Goal: Task Accomplishment & Management: Manage account settings

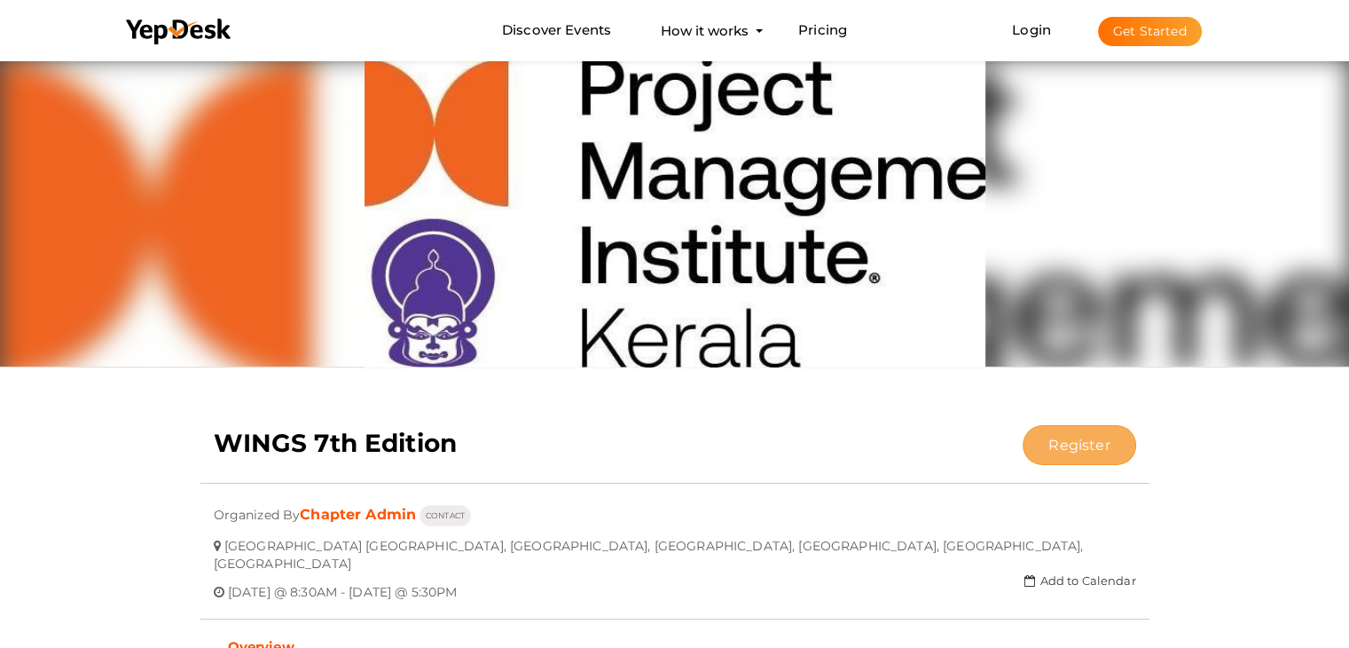
click at [1070, 453] on button "Register" at bounding box center [1079, 445] width 113 height 40
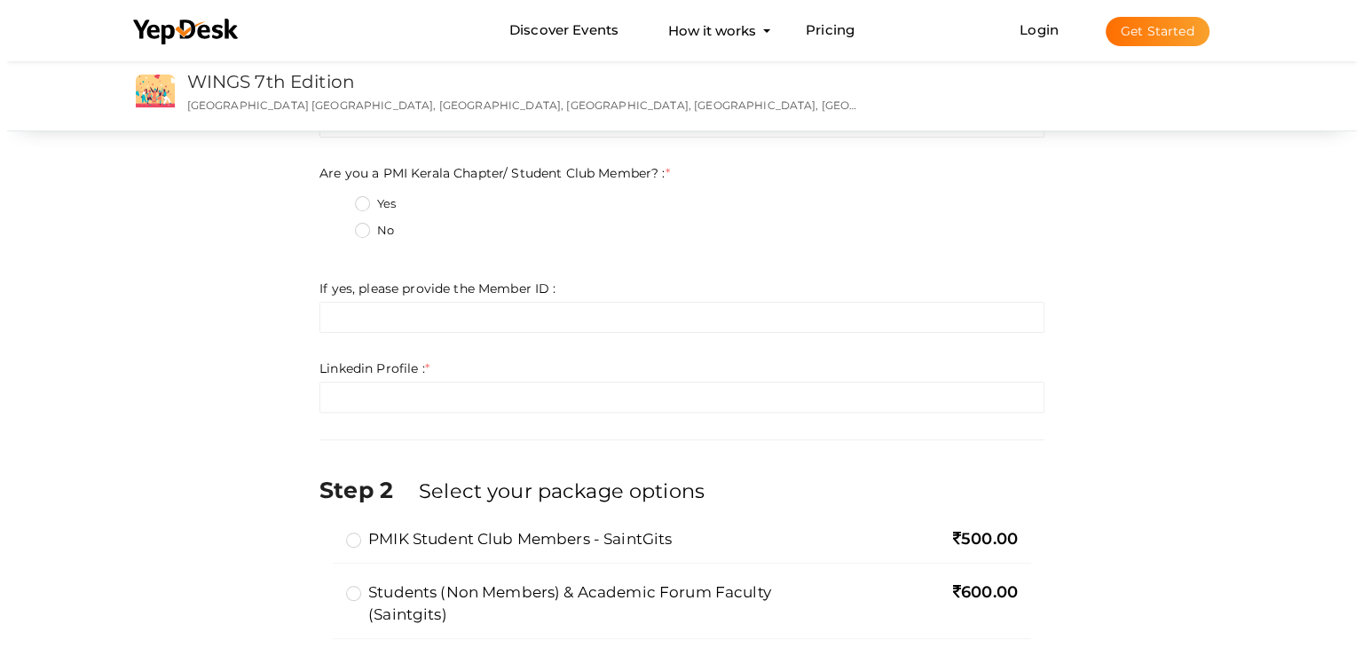
scroll to position [532, 0]
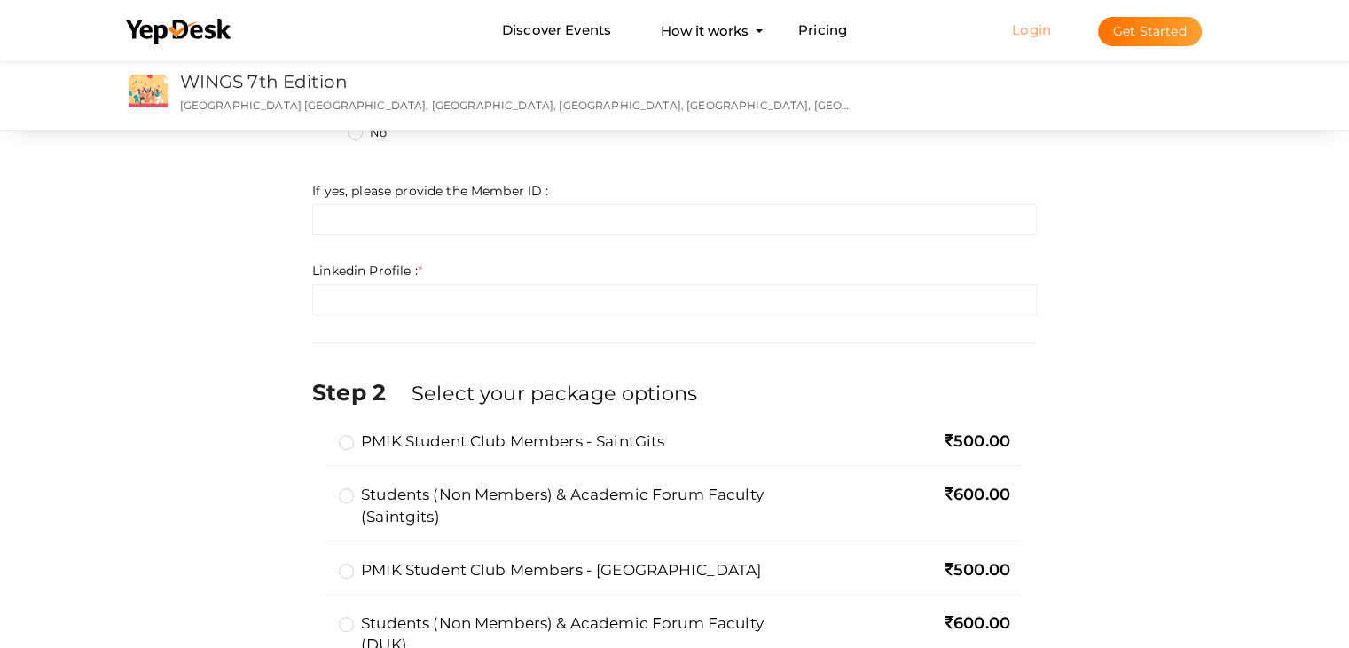
click at [1021, 36] on link "Login" at bounding box center [1031, 29] width 39 height 17
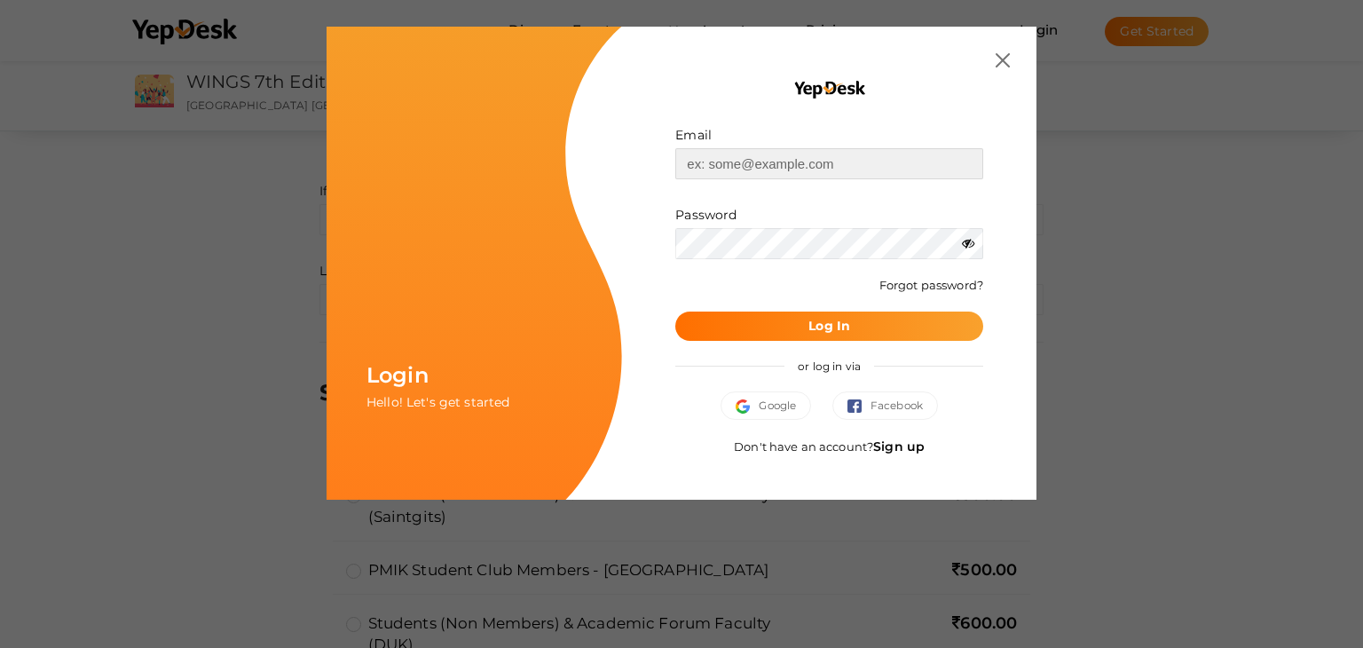
click at [862, 168] on input "text" at bounding box center [829, 163] width 308 height 31
type input "[EMAIL_ADDRESS][DOMAIN_NAME]"
click at [675, 311] on button "Log In" at bounding box center [829, 325] width 308 height 29
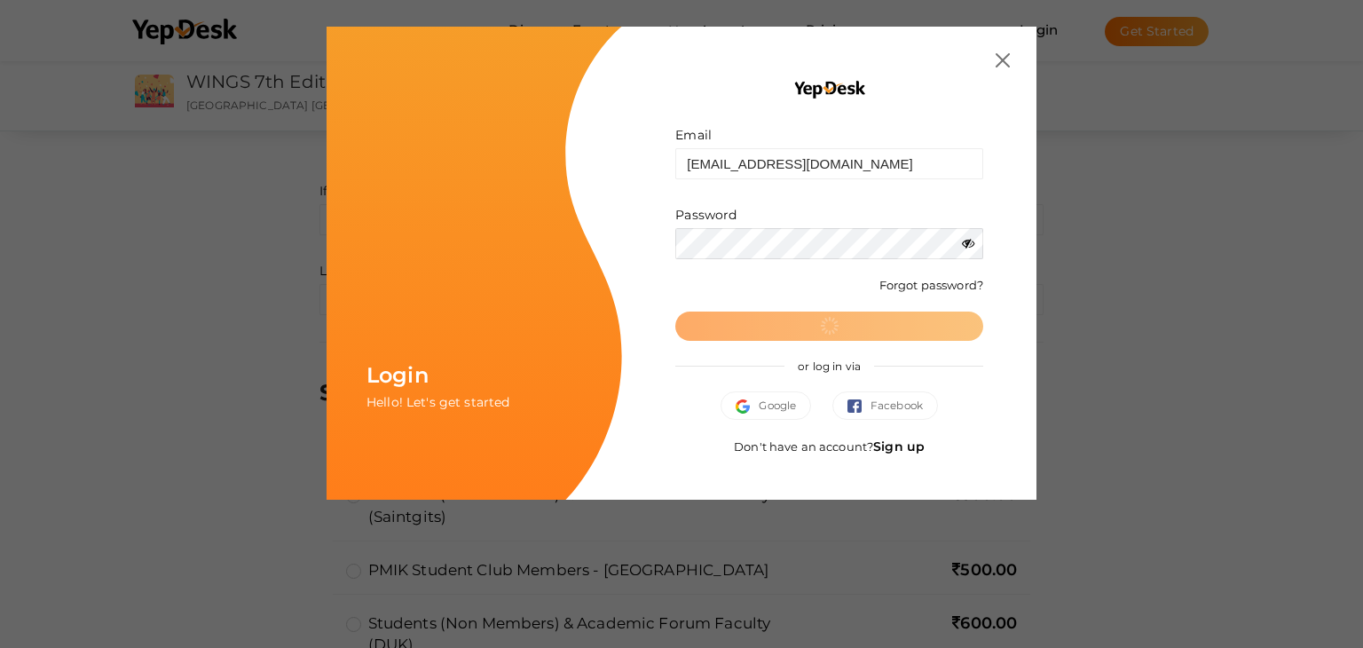
scroll to position [0, 0]
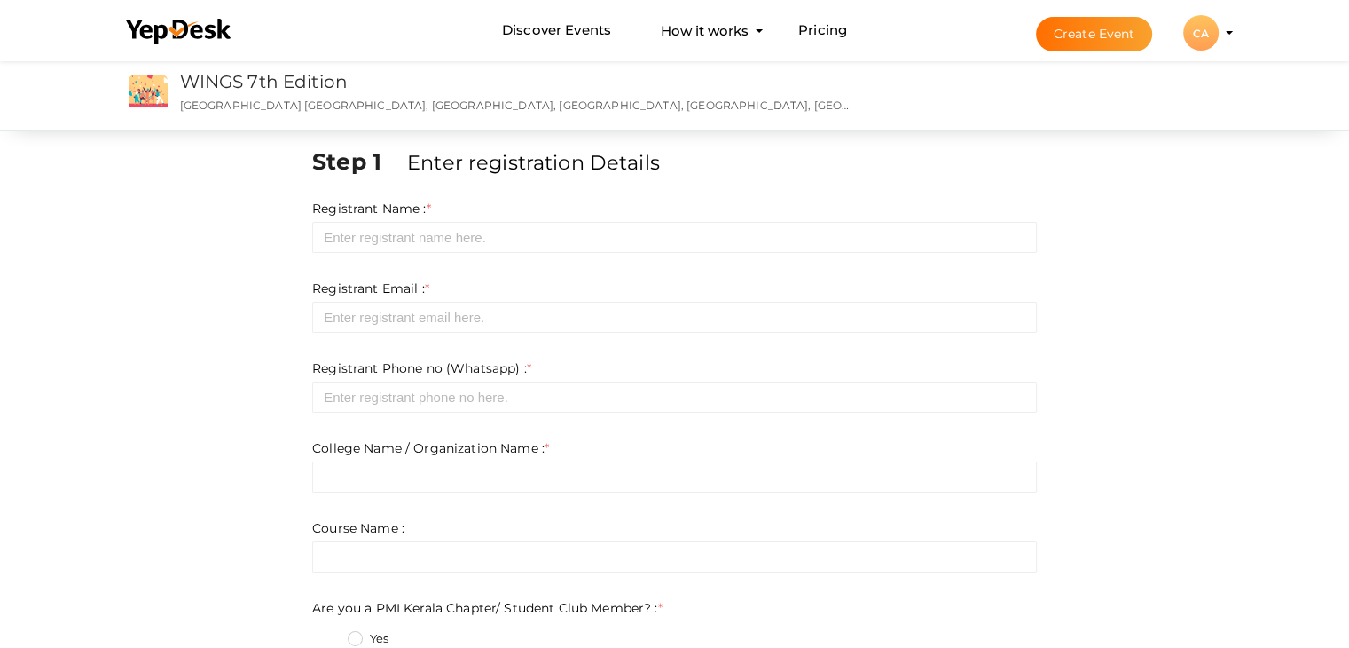
click at [1212, 32] on div "CA" at bounding box center [1201, 32] width 35 height 35
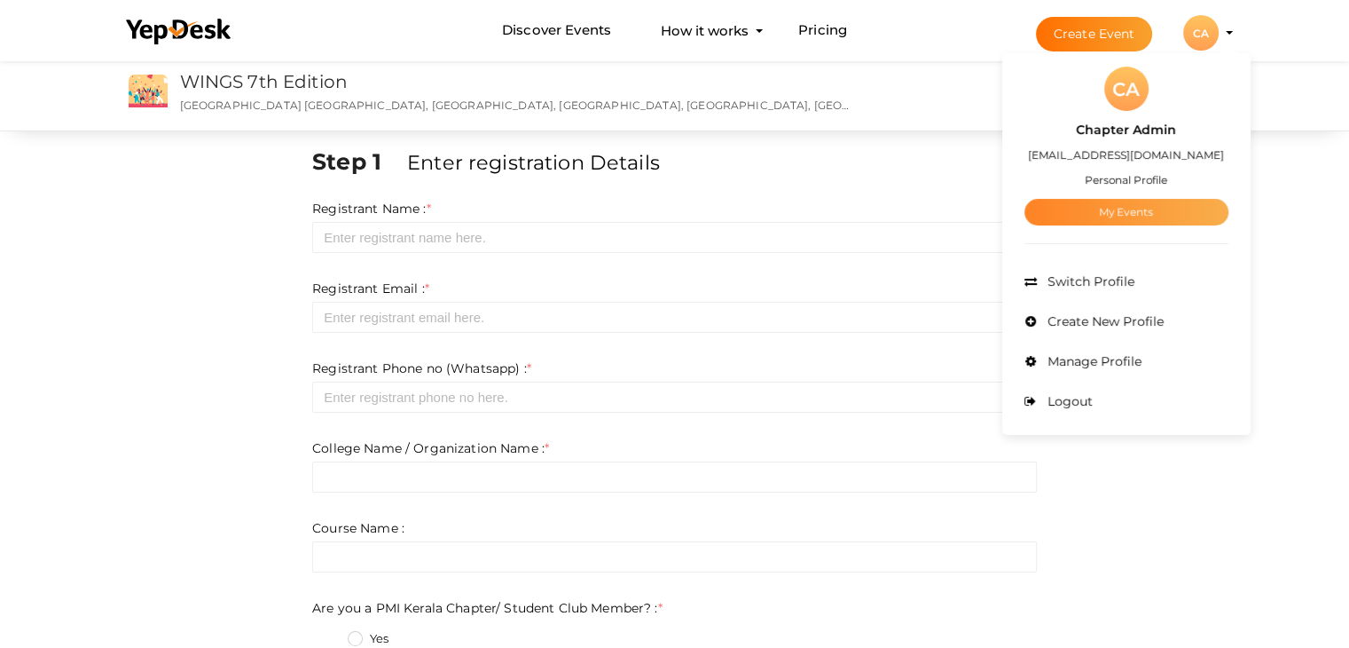
click at [1122, 210] on link "My Events" at bounding box center [1127, 212] width 204 height 27
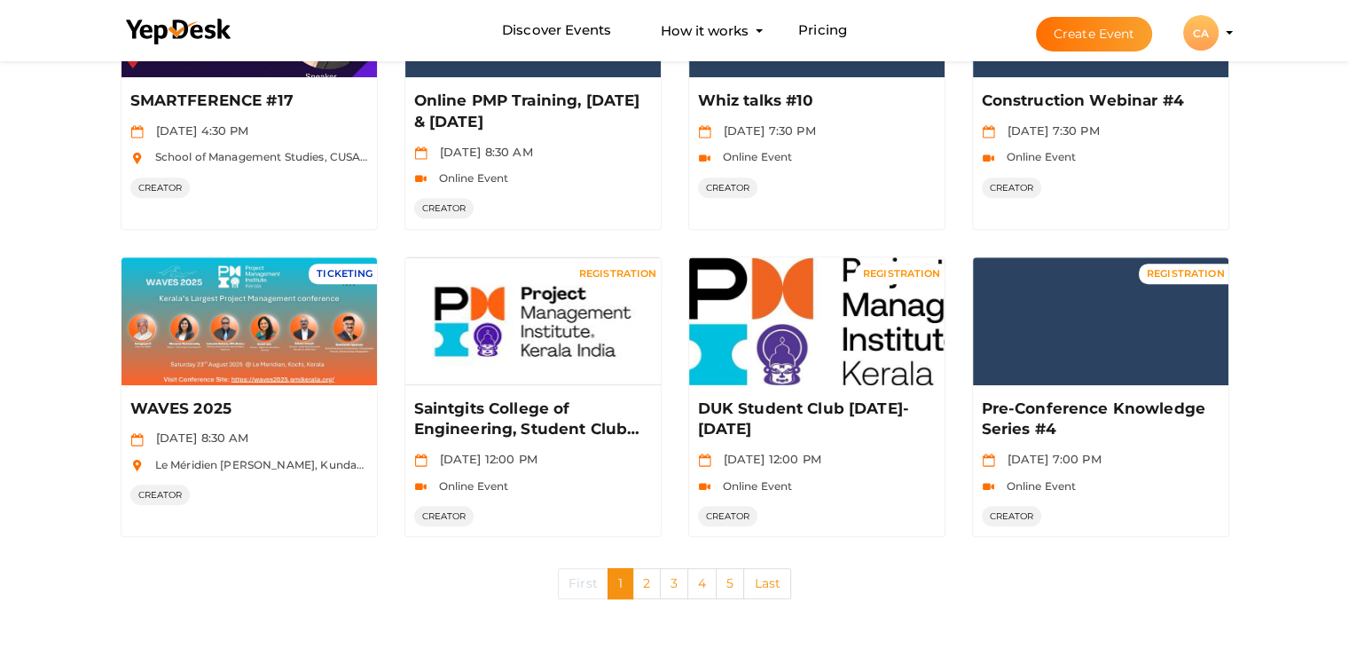
scroll to position [884, 0]
click at [646, 586] on link "2" at bounding box center [647, 583] width 28 height 31
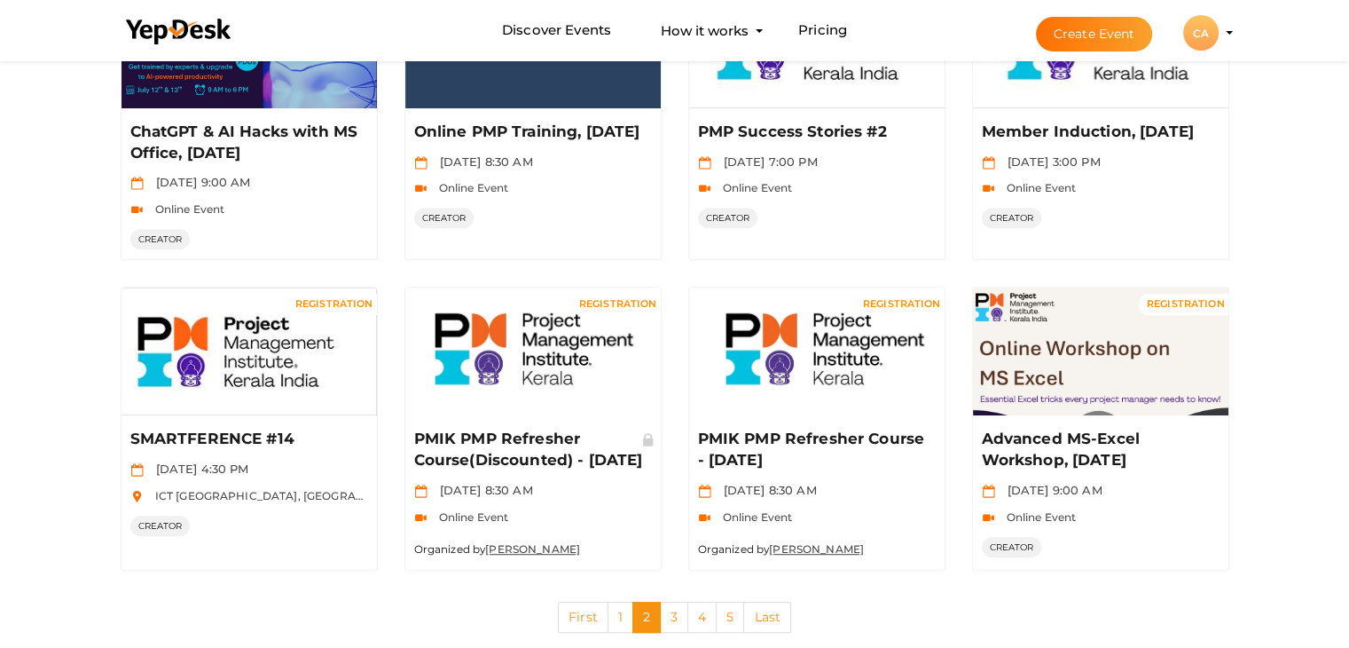
scroll to position [887, 0]
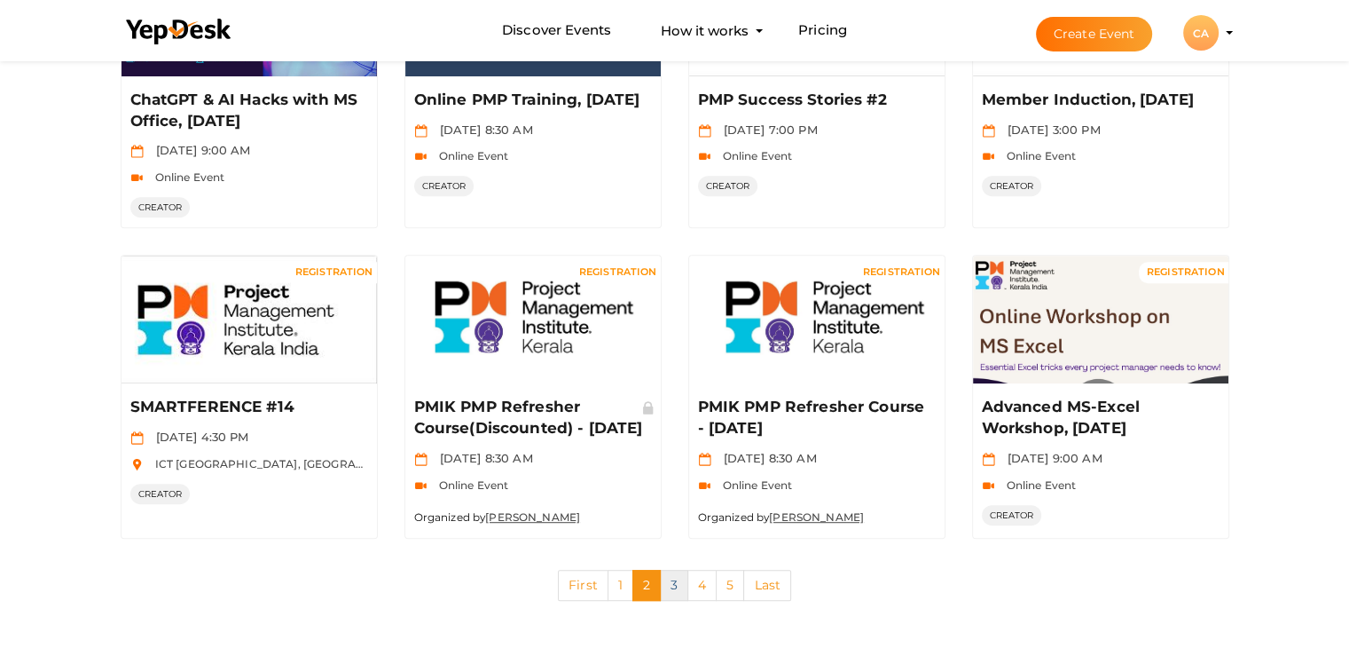
click at [669, 584] on link "3" at bounding box center [674, 585] width 28 height 31
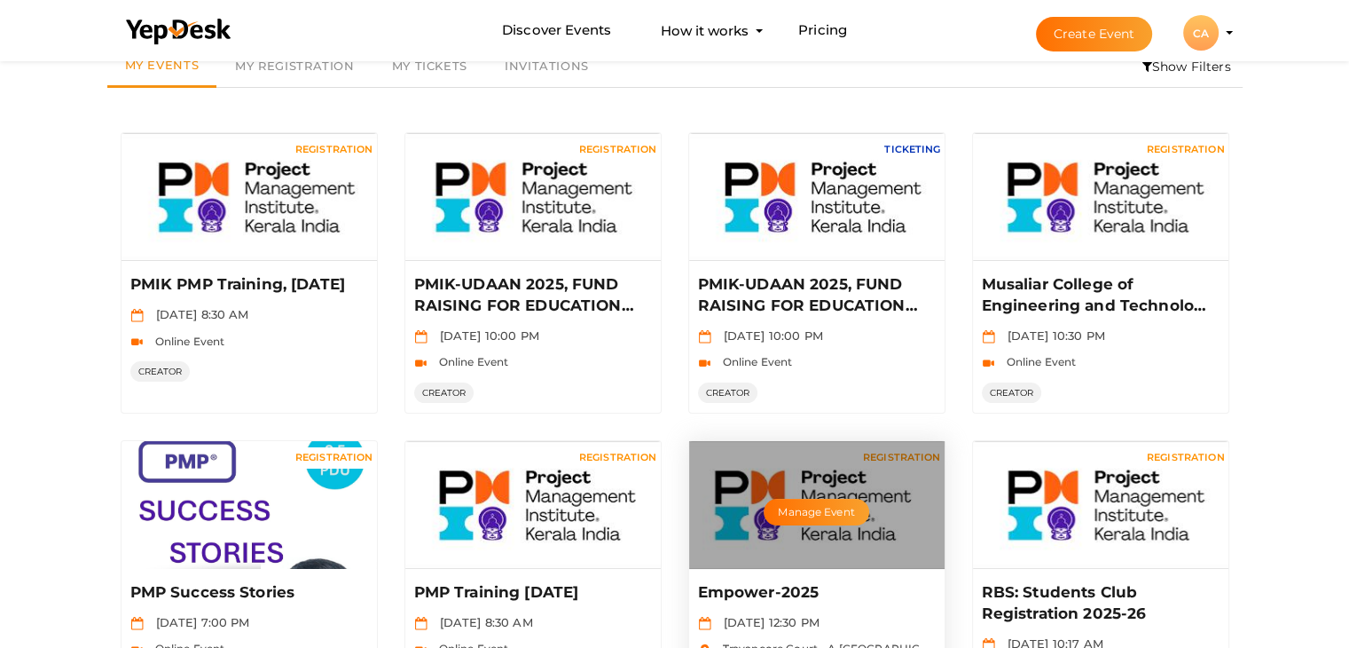
scroll to position [177, 0]
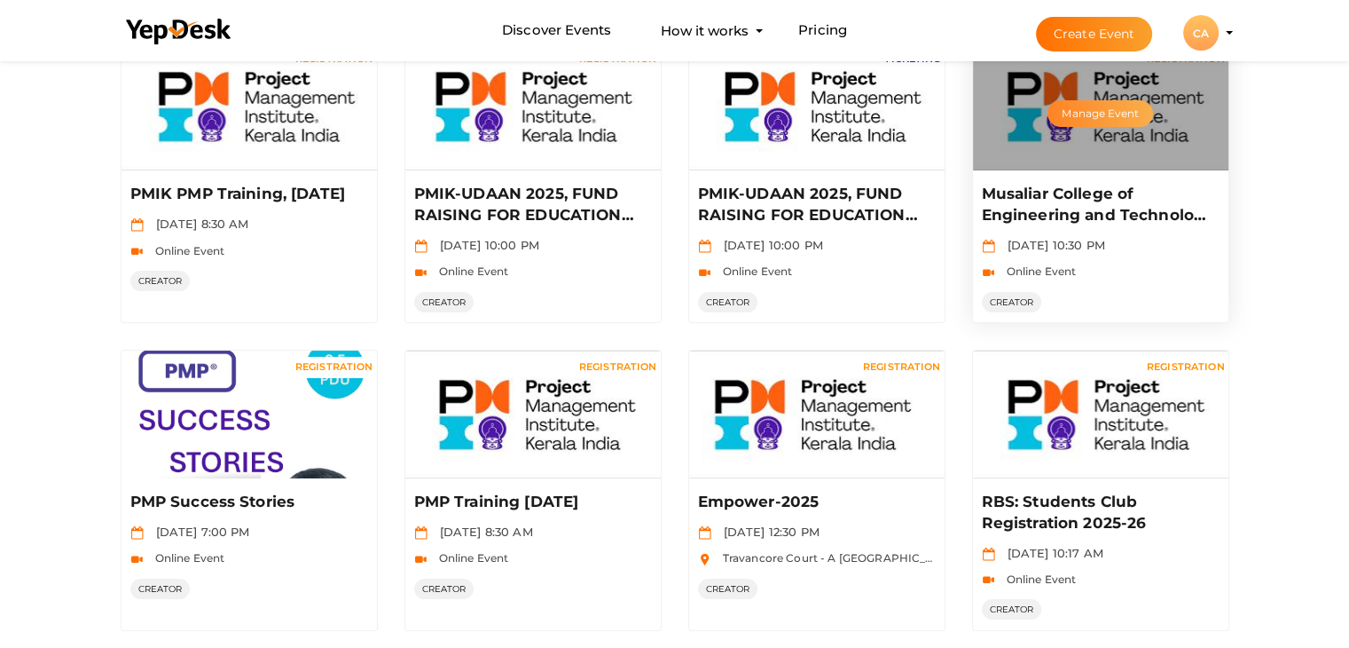
click at [1089, 107] on button "Manage Event" at bounding box center [1100, 113] width 105 height 27
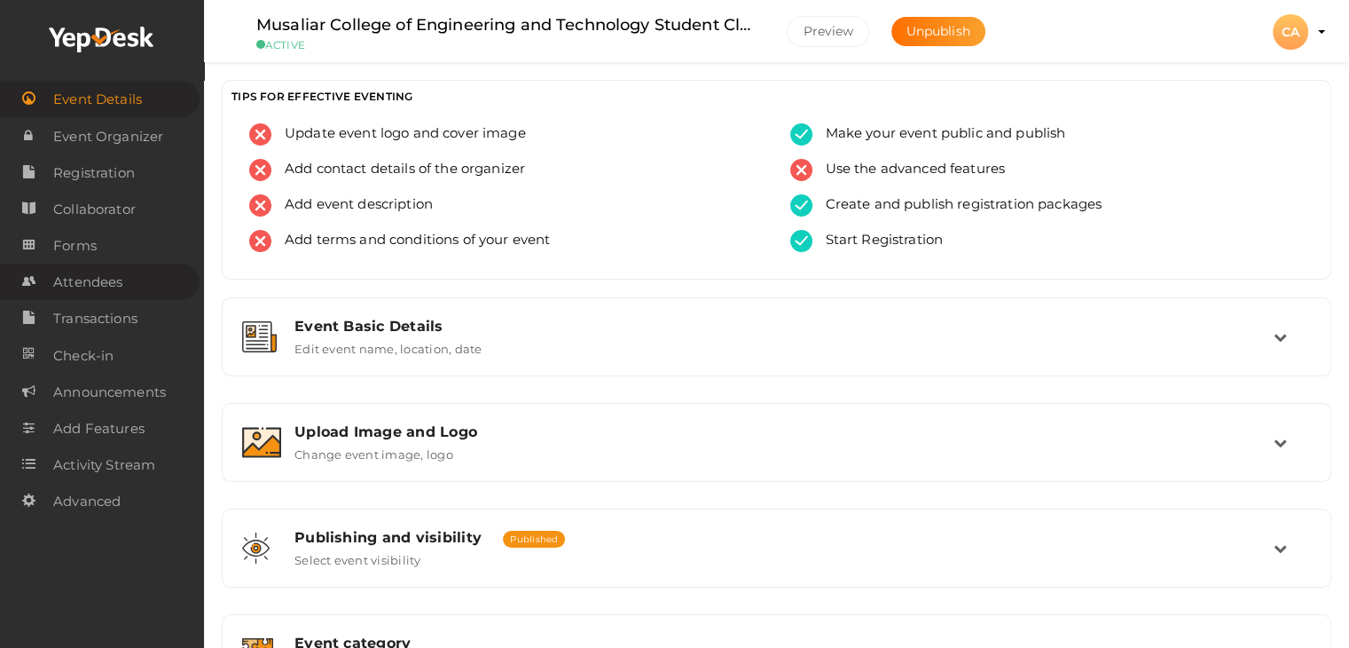
click at [105, 285] on span "Attendees" at bounding box center [87, 281] width 69 height 35
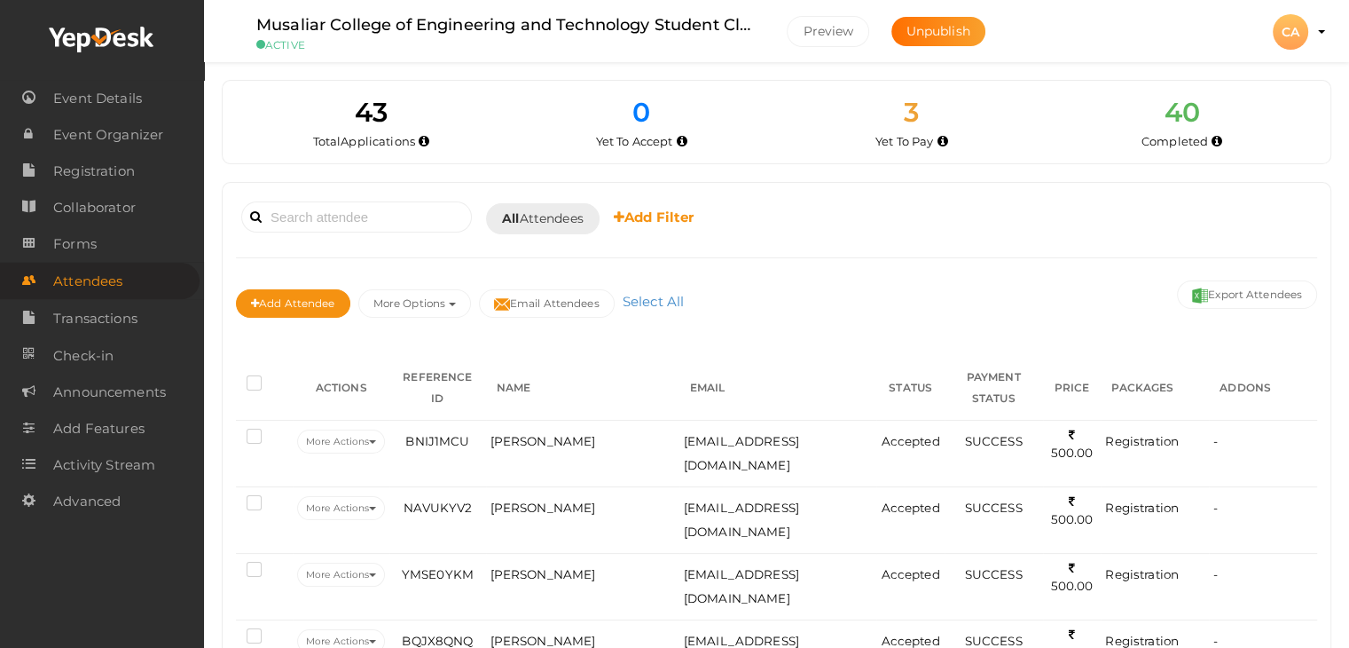
click at [1286, 34] on div "CA" at bounding box center [1290, 31] width 35 height 35
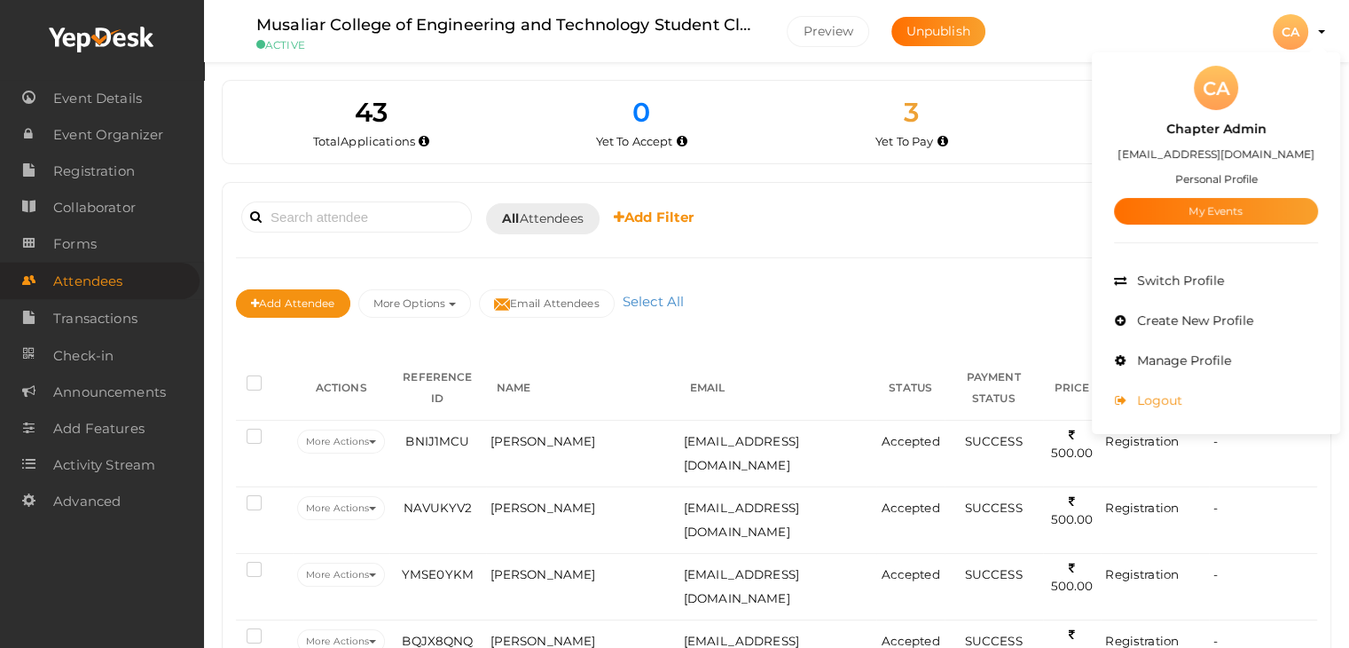
click at [1153, 405] on span "Logout" at bounding box center [1158, 400] width 50 height 16
